Goal: Consume media (video, audio): Consume media (video, audio)

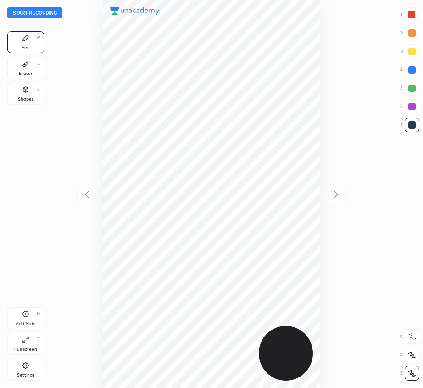
scroll to position [388, 276]
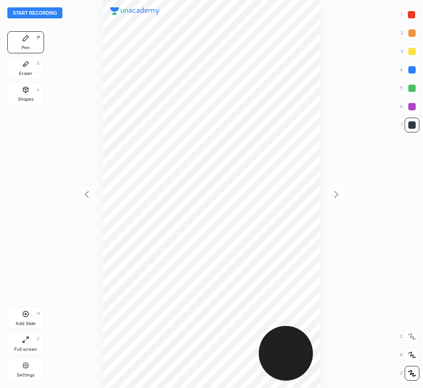
scroll to position [388, 276]
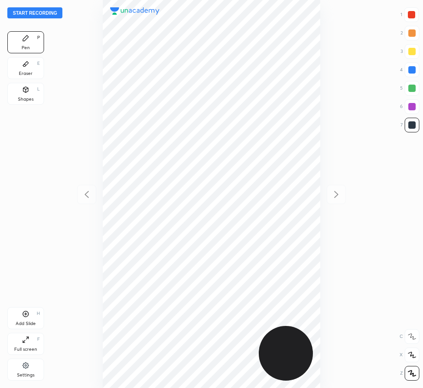
scroll to position [388, 276]
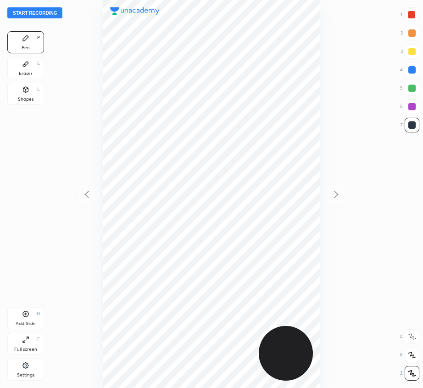
scroll to position [388, 276]
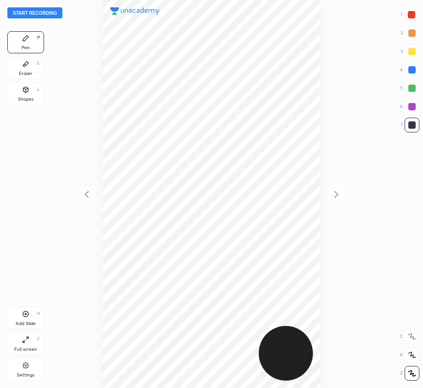
scroll to position [388, 276]
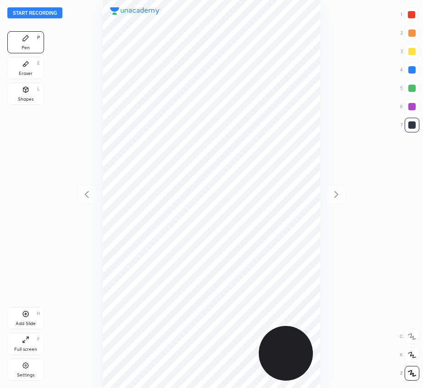
scroll to position [388, 276]
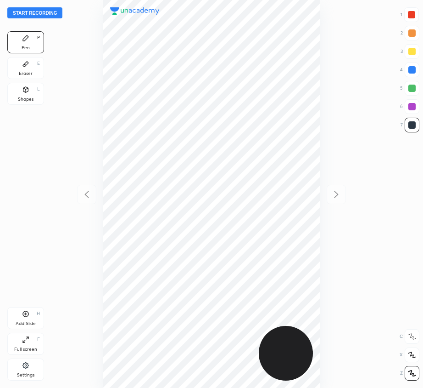
scroll to position [388, 276]
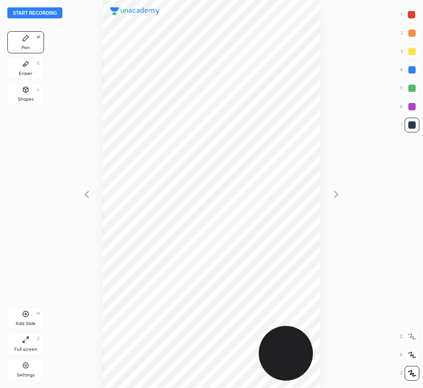
scroll to position [388, 276]
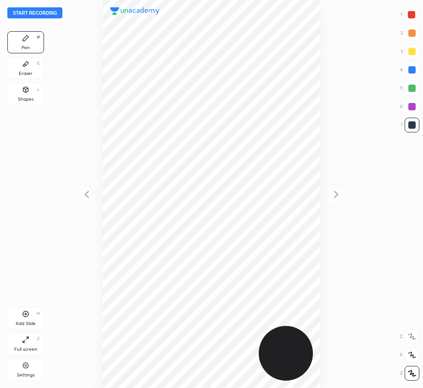
scroll to position [388, 276]
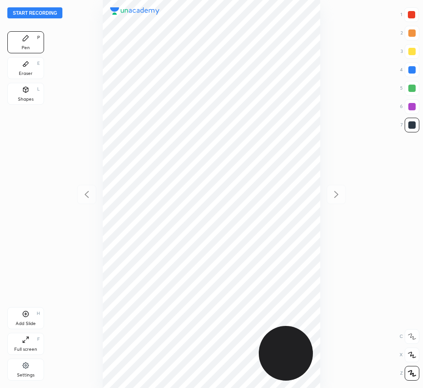
scroll to position [388, 276]
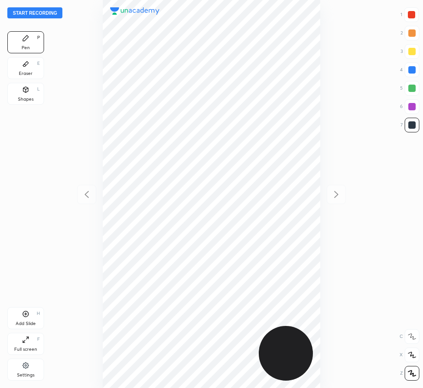
scroll to position [388, 276]
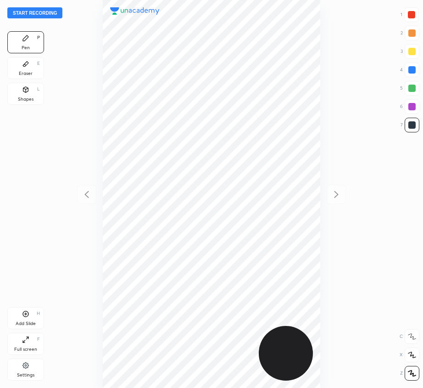
scroll to position [388, 276]
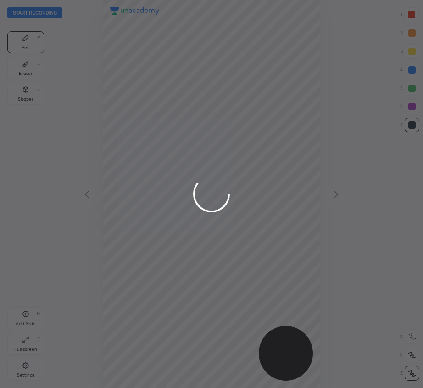
scroll to position [388, 276]
